Goal: Task Accomplishment & Management: Manage account settings

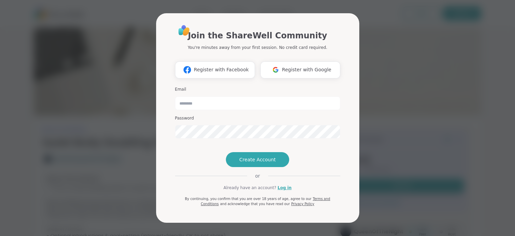
click at [454, 96] on div "Join the ShareWell Community You're minutes away from your first session. No cr…" at bounding box center [257, 118] width 507 height 236
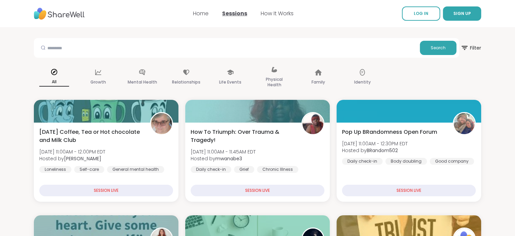
click at [232, 13] on link "Sessions" at bounding box center [234, 13] width 25 height 8
click at [197, 13] on link "Home" at bounding box center [201, 13] width 16 height 8
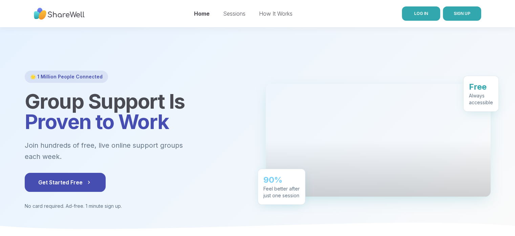
click at [426, 15] on span "LOG IN" at bounding box center [421, 13] width 14 height 5
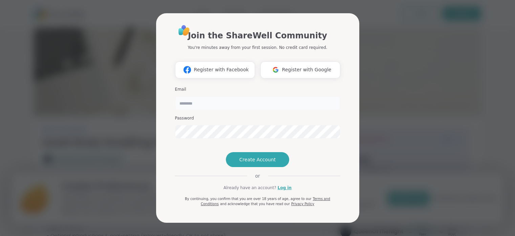
click at [222, 96] on input "email" at bounding box center [257, 103] width 165 height 14
type input "**********"
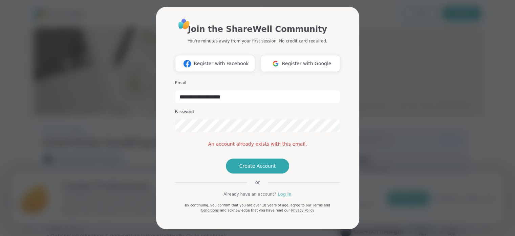
click at [279, 197] on link "Log in" at bounding box center [285, 194] width 14 height 6
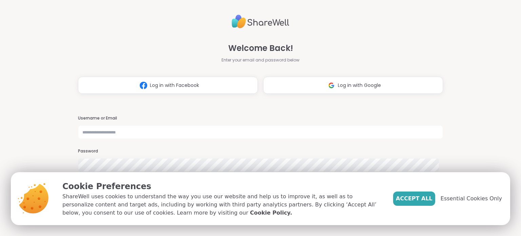
click at [304, 134] on input "text" at bounding box center [260, 132] width 364 height 14
